Goal: Task Accomplishment & Management: Manage account settings

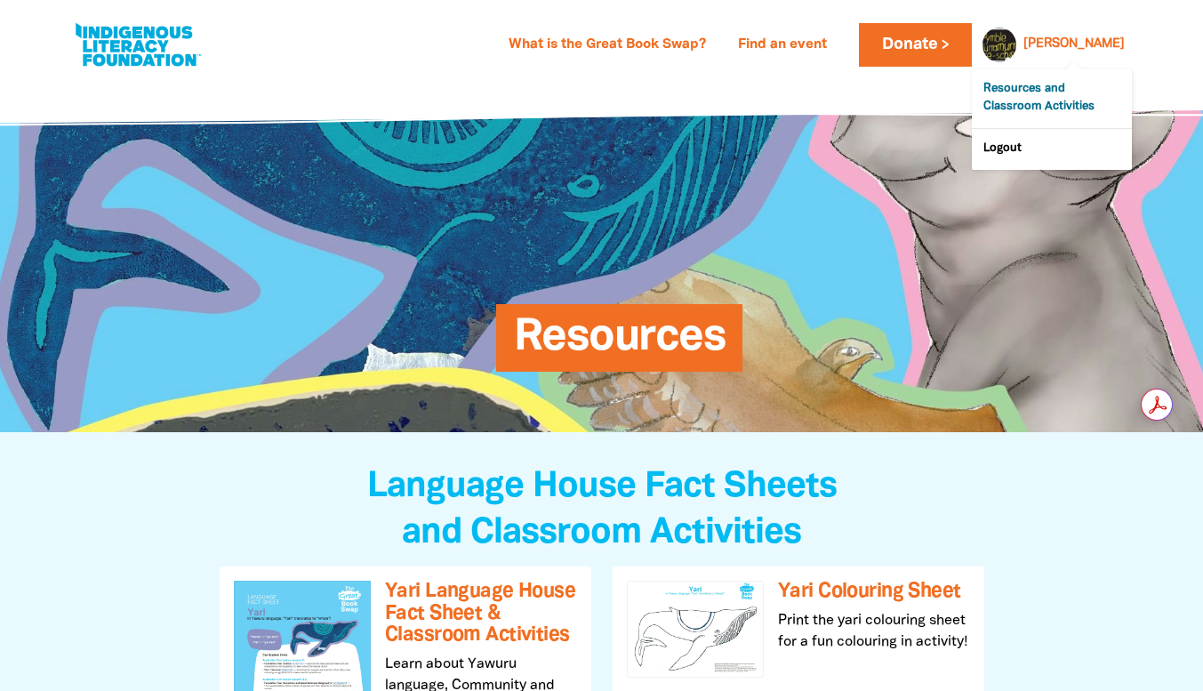
click at [1046, 99] on link "Resources and Classroom Activities" at bounding box center [1052, 98] width 160 height 59
click at [699, 42] on link "What is the Great Book Swap?" at bounding box center [607, 45] width 219 height 28
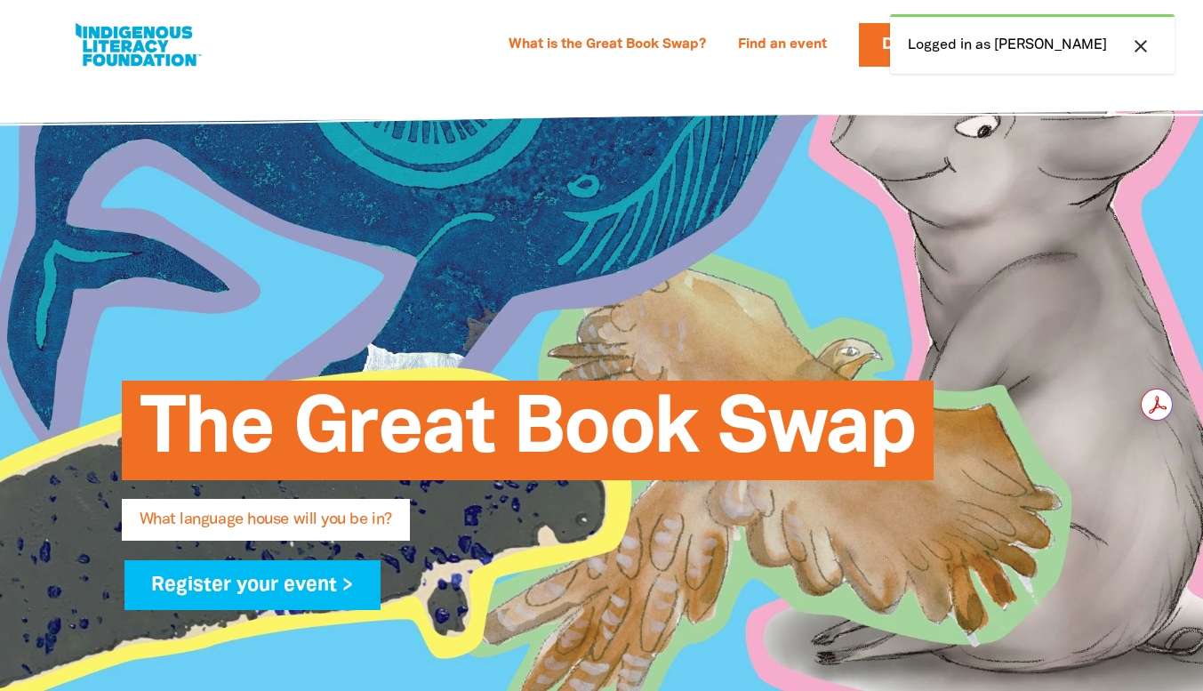
select select "early-learning"
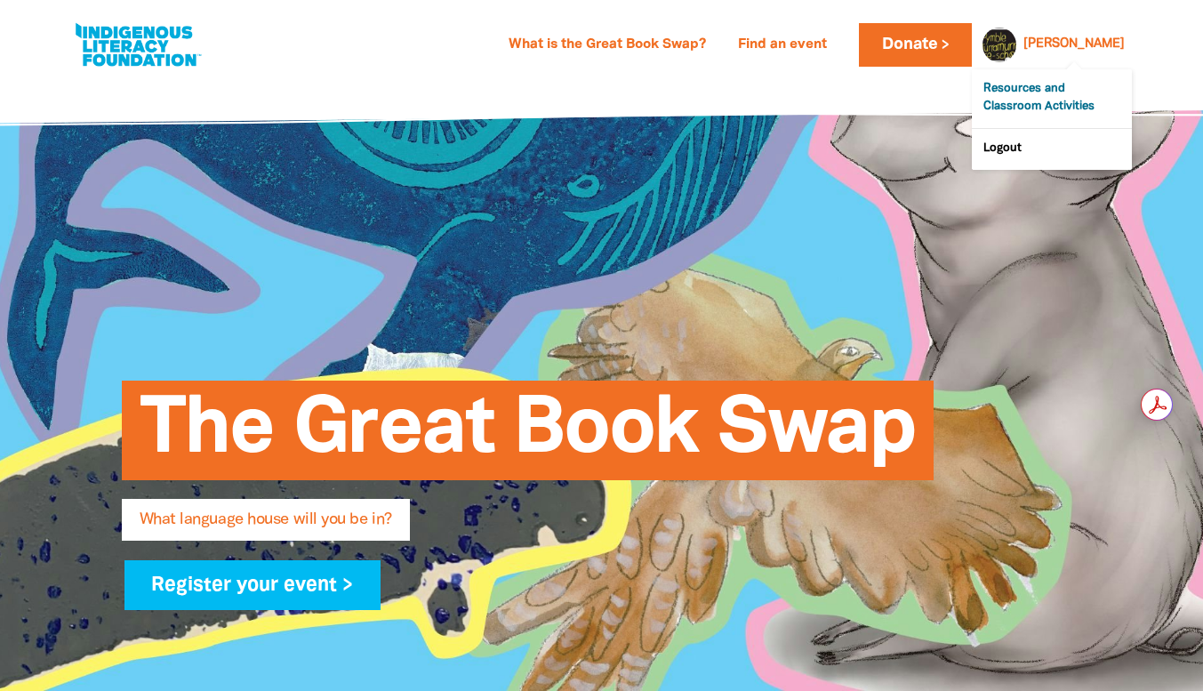
click at [1054, 100] on link "Resources and Classroom Activities" at bounding box center [1052, 98] width 160 height 59
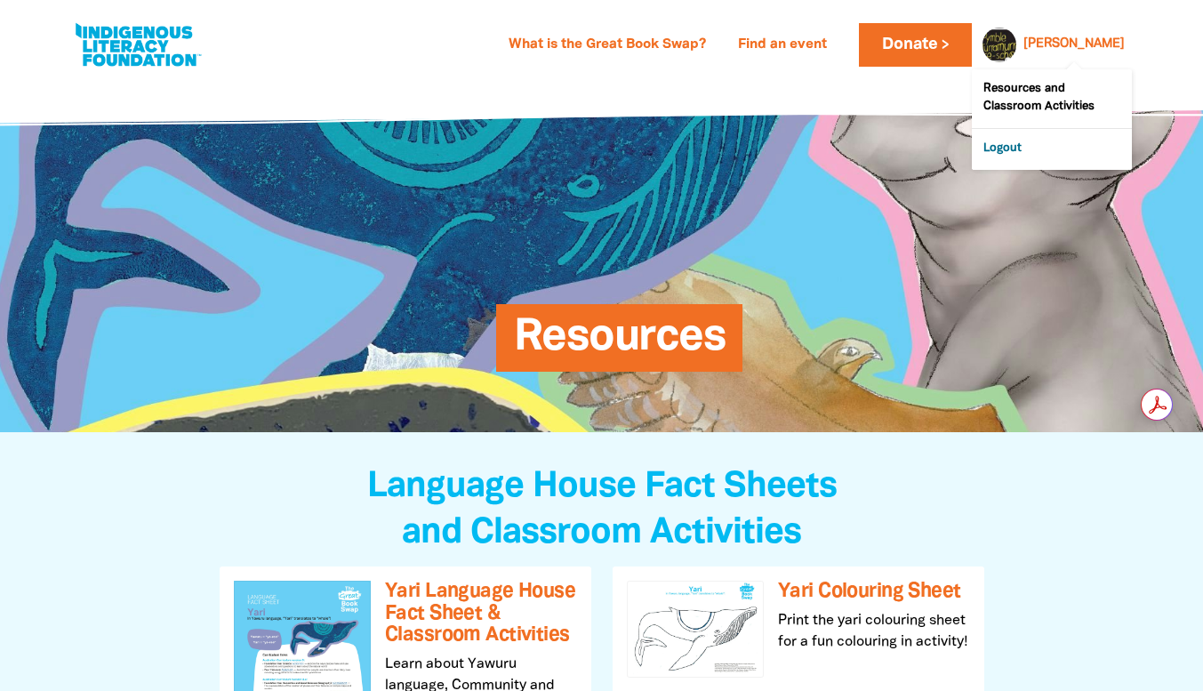
click at [1006, 152] on link "Logout" at bounding box center [1052, 149] width 160 height 41
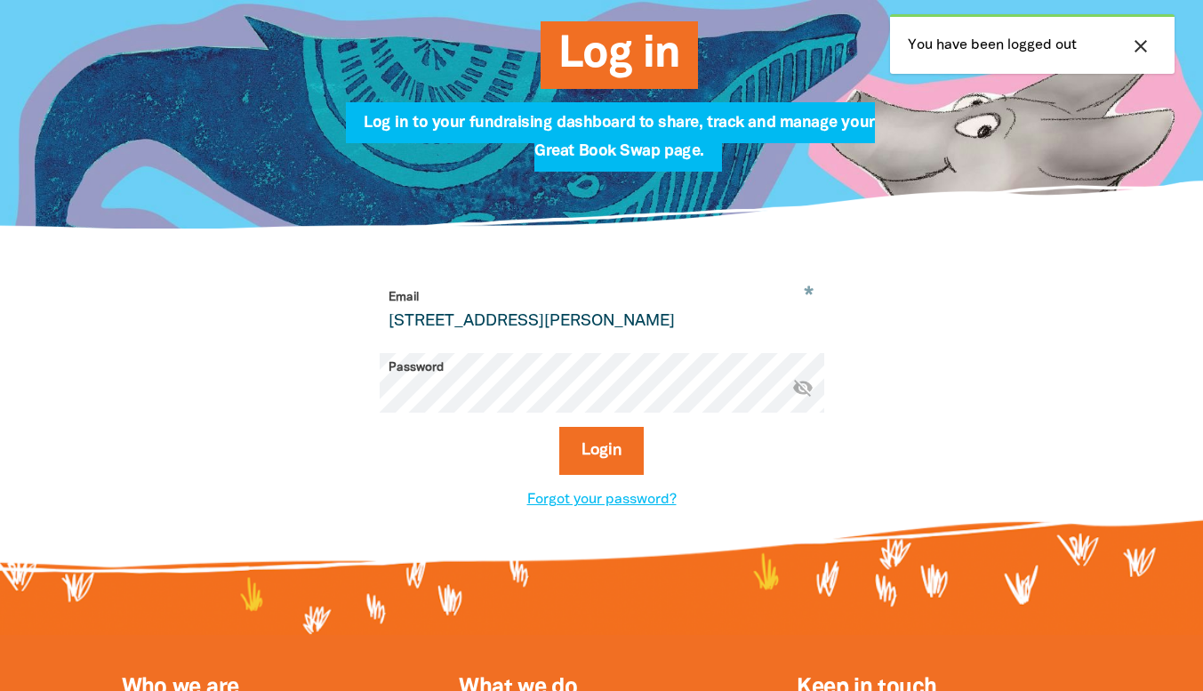
scroll to position [267, 0]
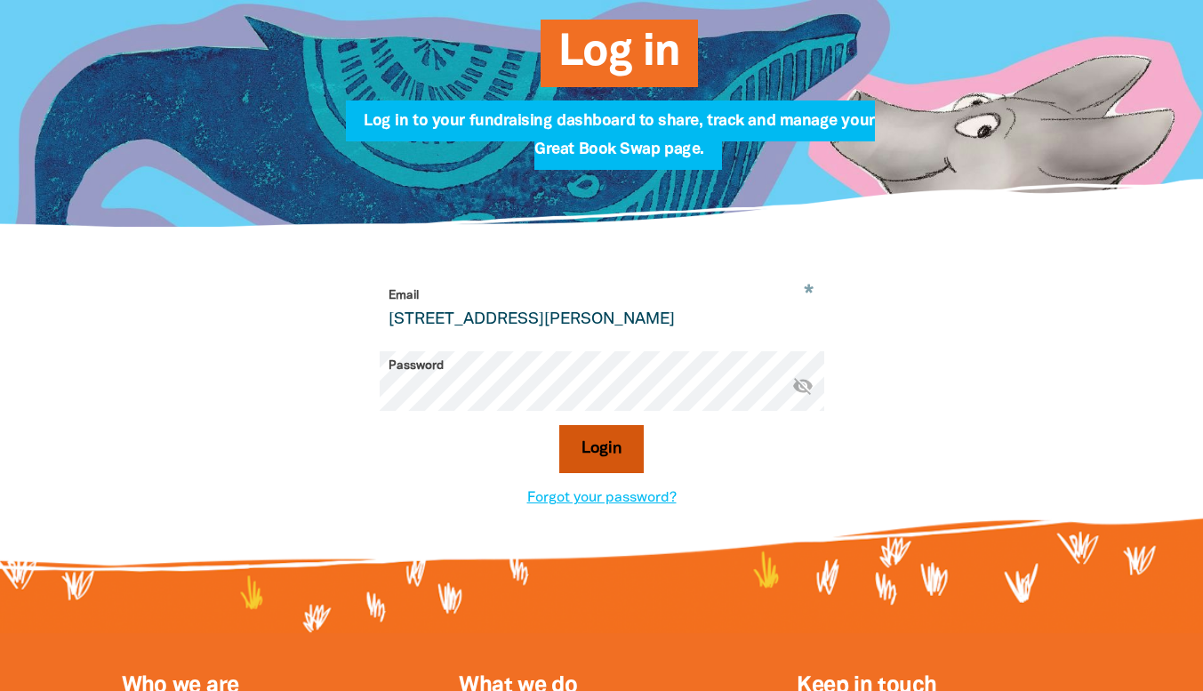
click at [602, 451] on button "Login" at bounding box center [601, 449] width 84 height 48
drag, startPoint x: 757, startPoint y: 320, endPoint x: 338, endPoint y: 310, distance: 418.9
click at [338, 310] on div "* Email [STREET_ADDRESS][PERSON_NAME] Password * visibility_off Login Forgot yo…" at bounding box center [602, 395] width 622 height 228
type input "[EMAIL_ADDRESS][DOMAIN_NAME]"
click at [587, 458] on button "Login" at bounding box center [601, 449] width 84 height 48
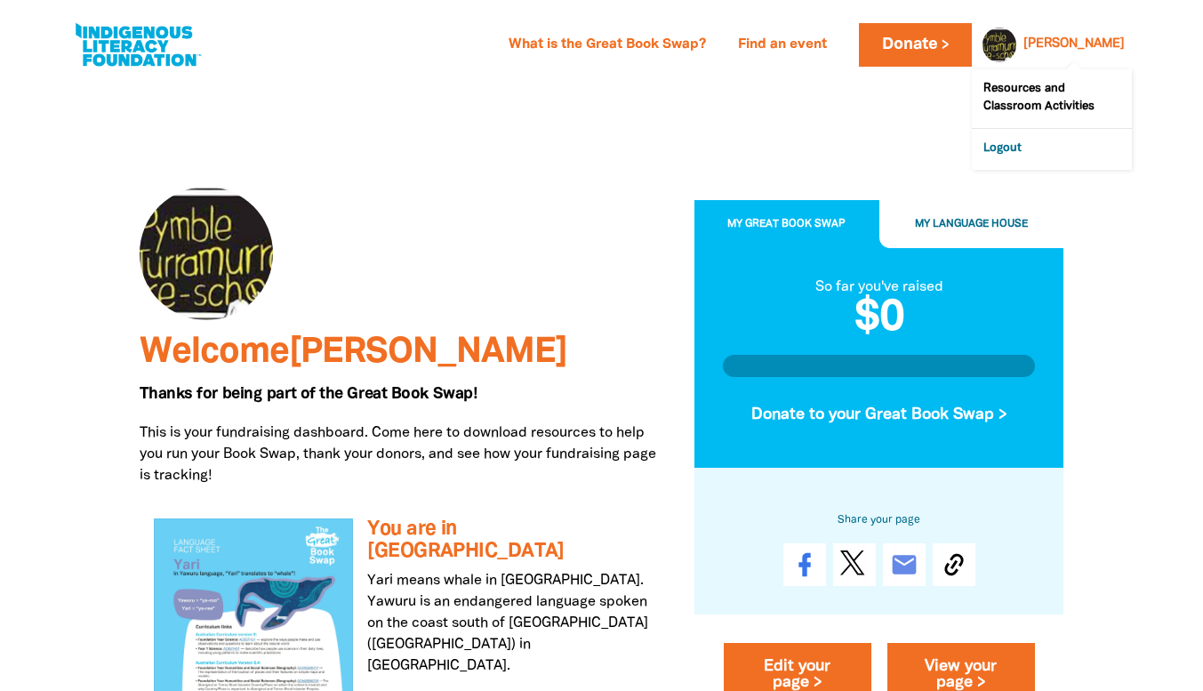
click at [1002, 155] on link "Logout" at bounding box center [1052, 149] width 160 height 41
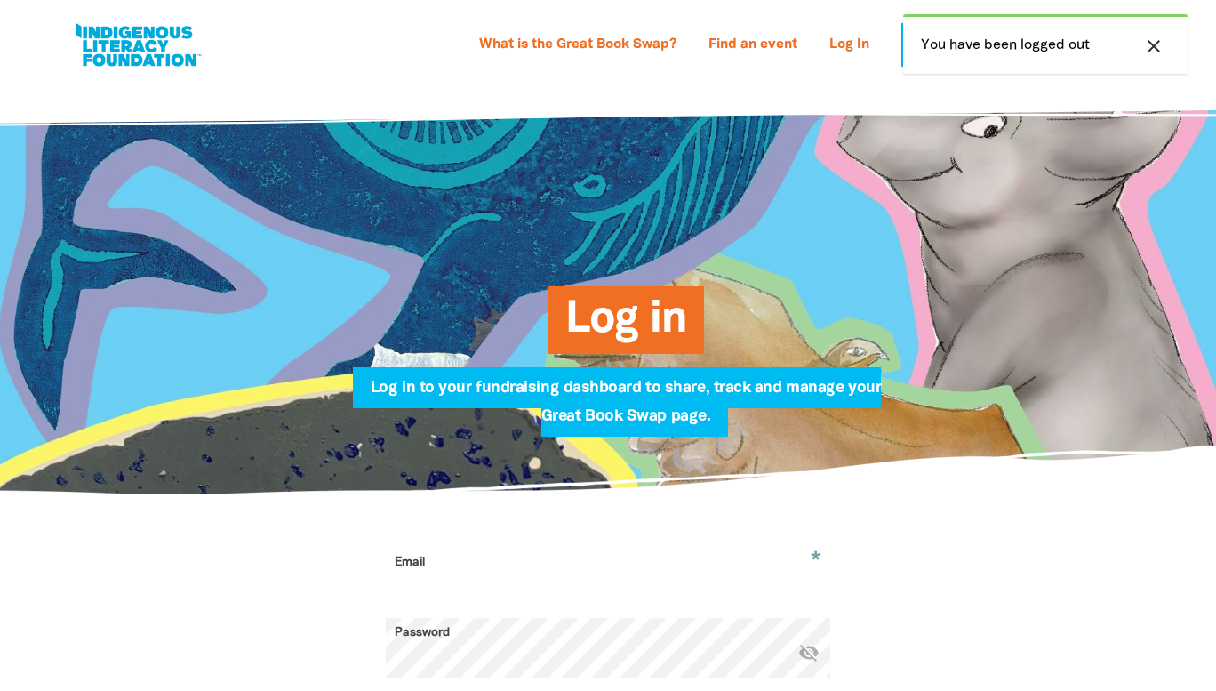
type input "[EMAIL_ADDRESS][DOMAIN_NAME]"
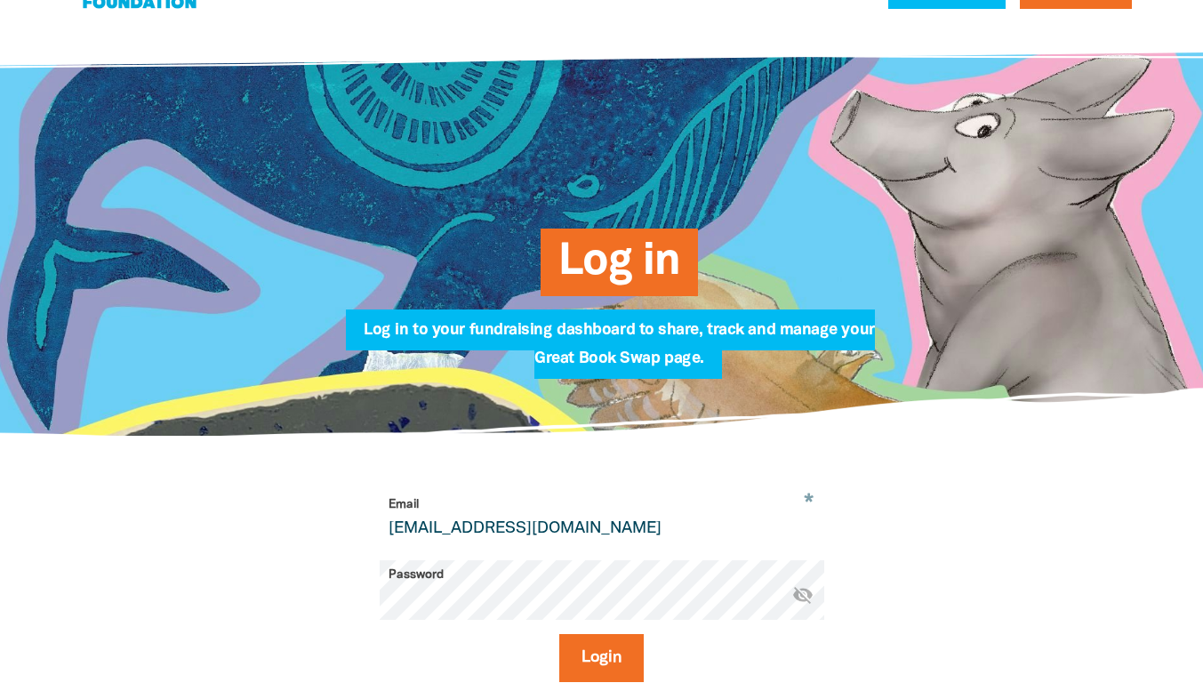
scroll to position [89, 0]
